Goal: Find specific page/section: Find specific page/section

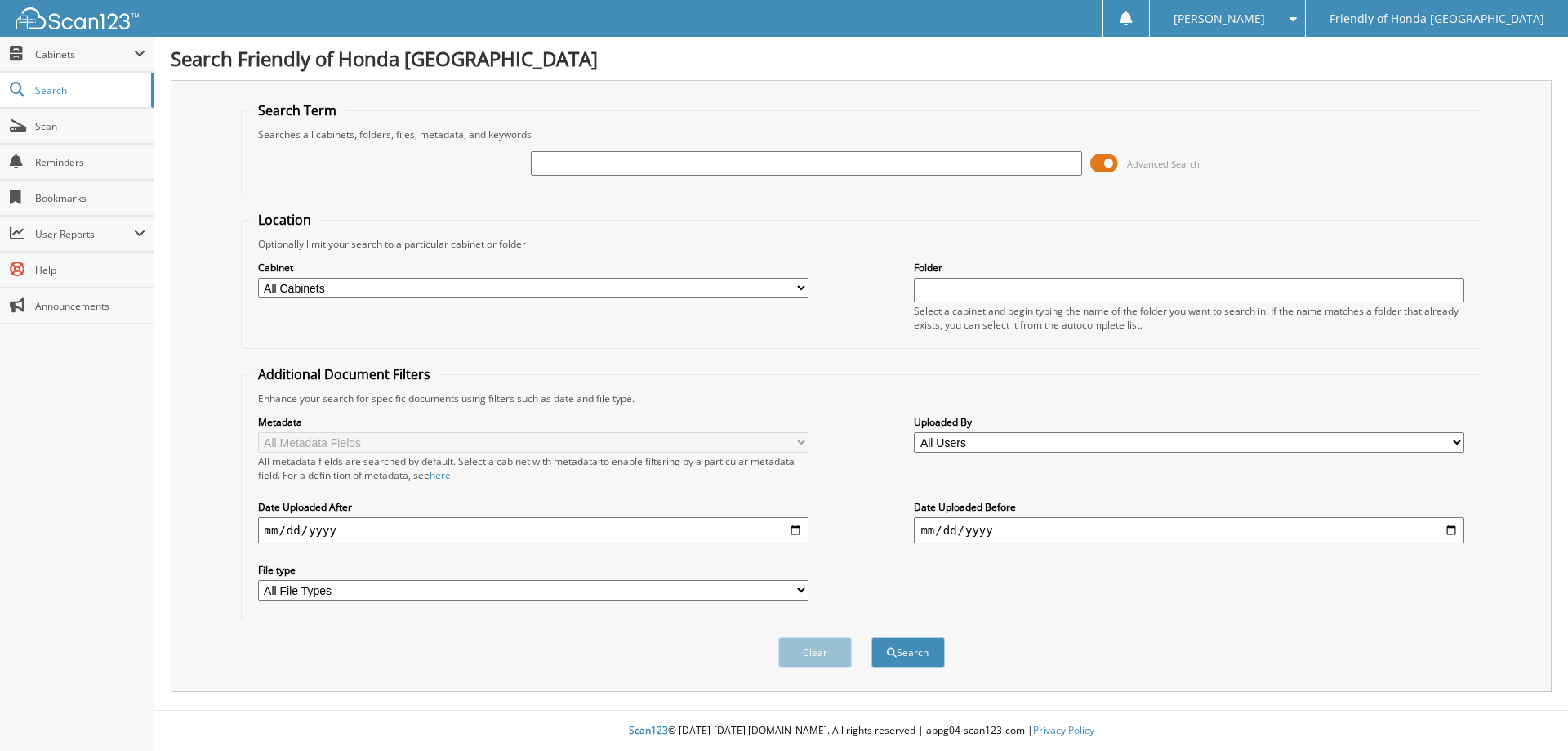
click at [705, 159] on input "text" at bounding box center [807, 163] width 550 height 24
type input "61513"
click at [872, 637] on button "Search" at bounding box center [908, 652] width 74 height 30
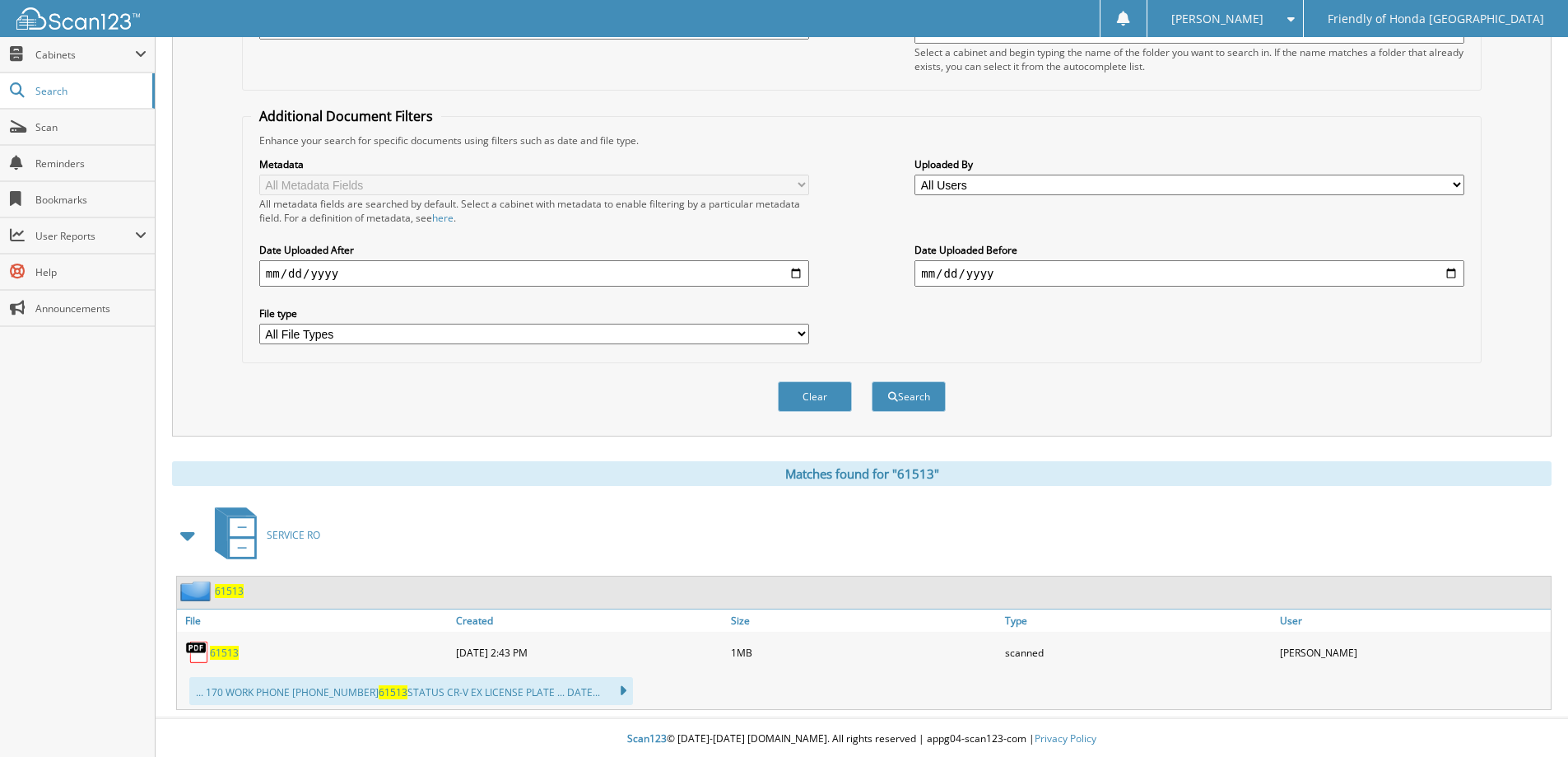
scroll to position [264, 0]
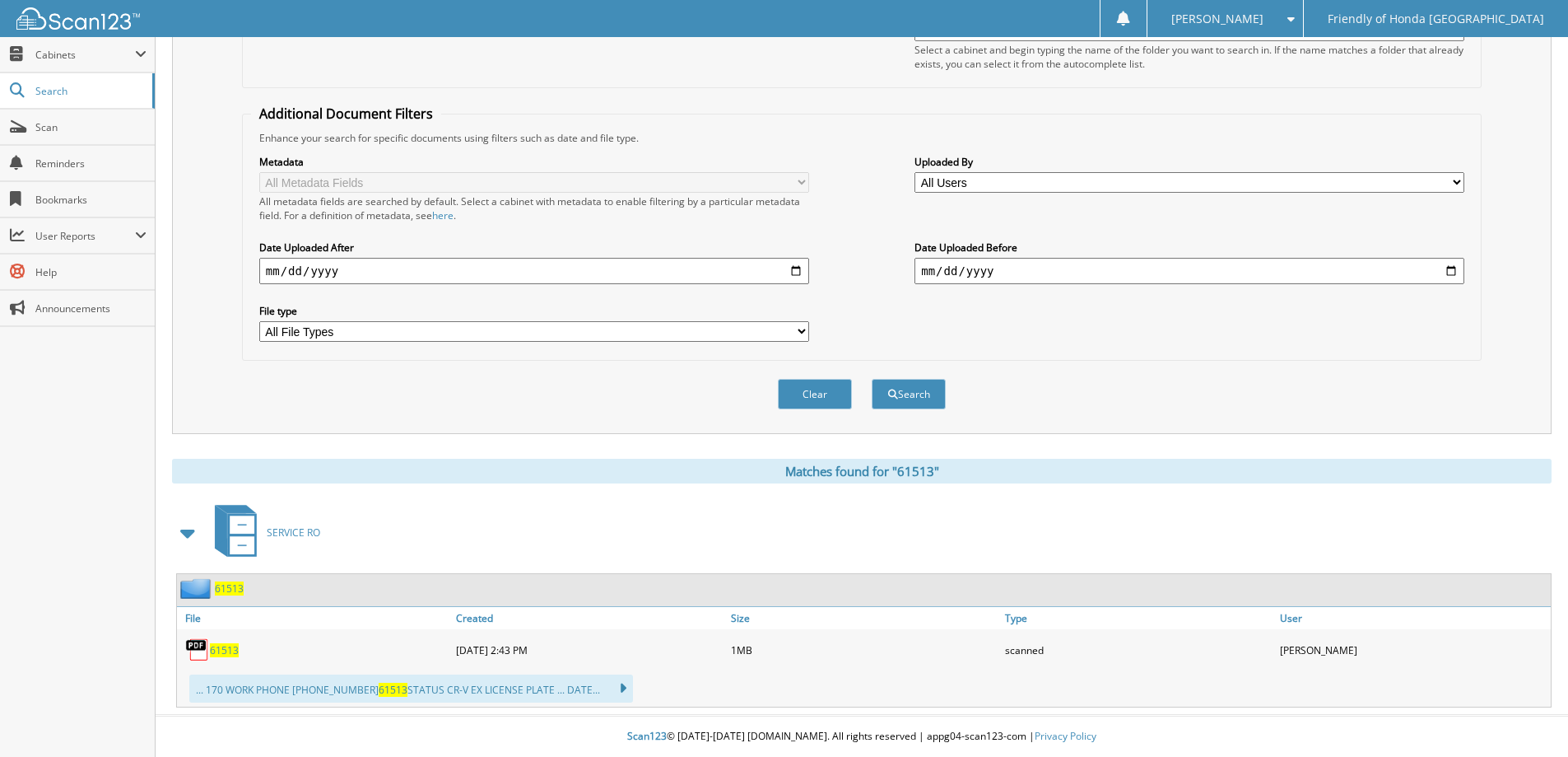
click at [231, 587] on span "61513" at bounding box center [229, 588] width 29 height 14
